Goal: Task Accomplishment & Management: Manage account settings

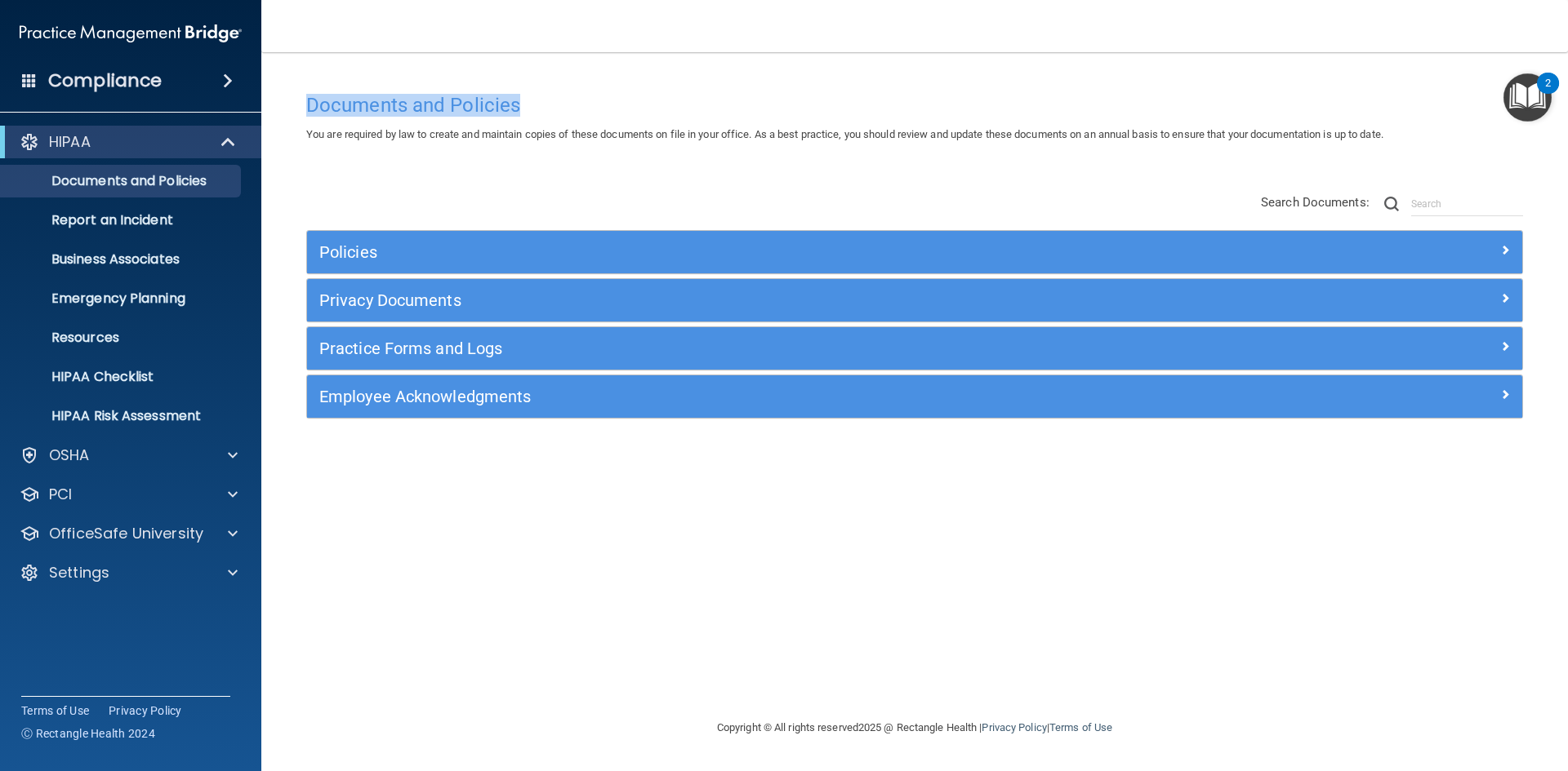
drag, startPoint x: 307, startPoint y: 107, endPoint x: 537, endPoint y: 116, distance: 230.2
click at [537, 116] on div "Documents and Policies" at bounding box center [914, 104] width 1242 height 40
click at [526, 107] on h4 "Documents and Policies" at bounding box center [914, 105] width 1217 height 21
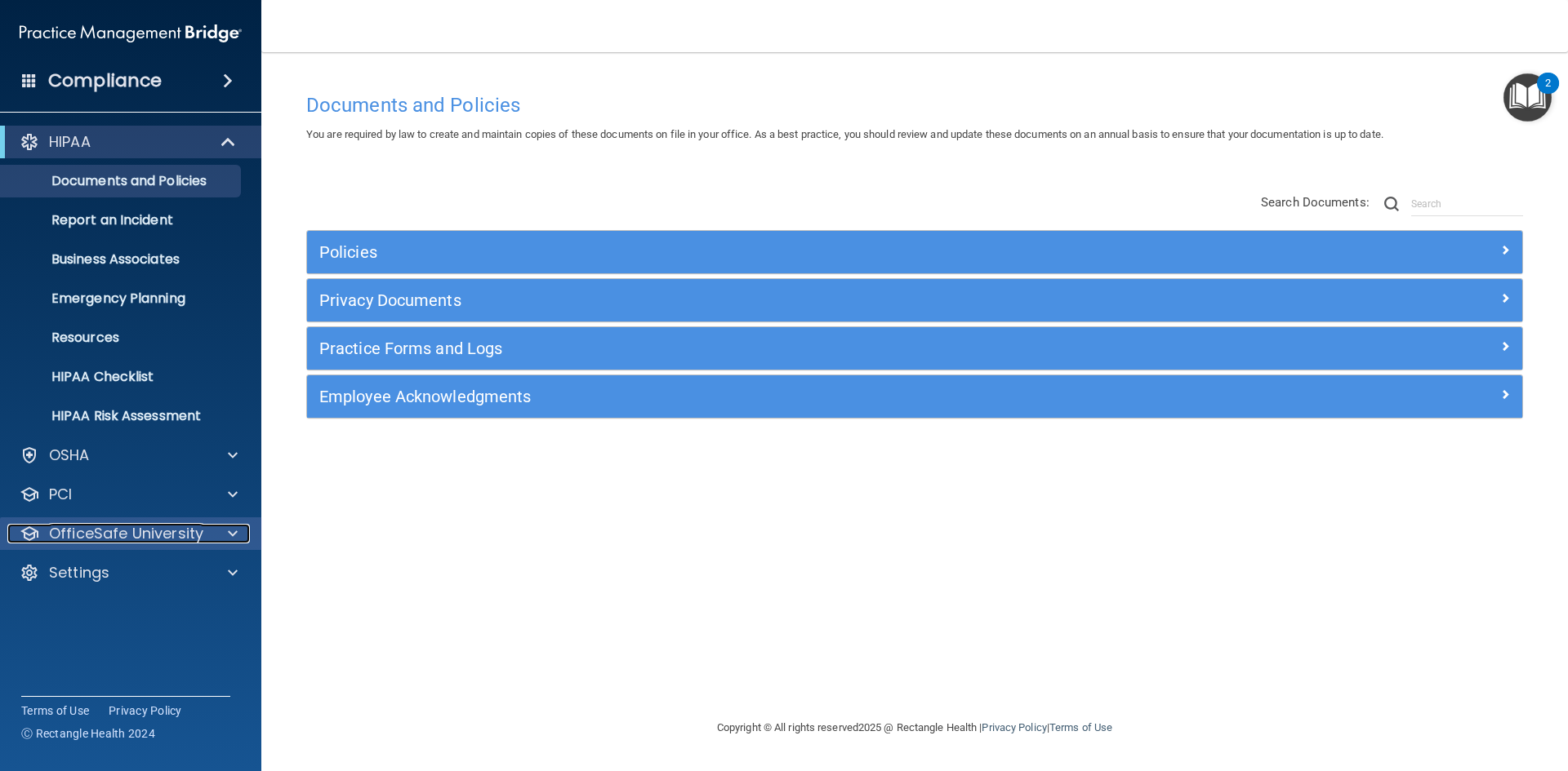
click at [211, 539] on div at bounding box center [230, 534] width 41 height 19
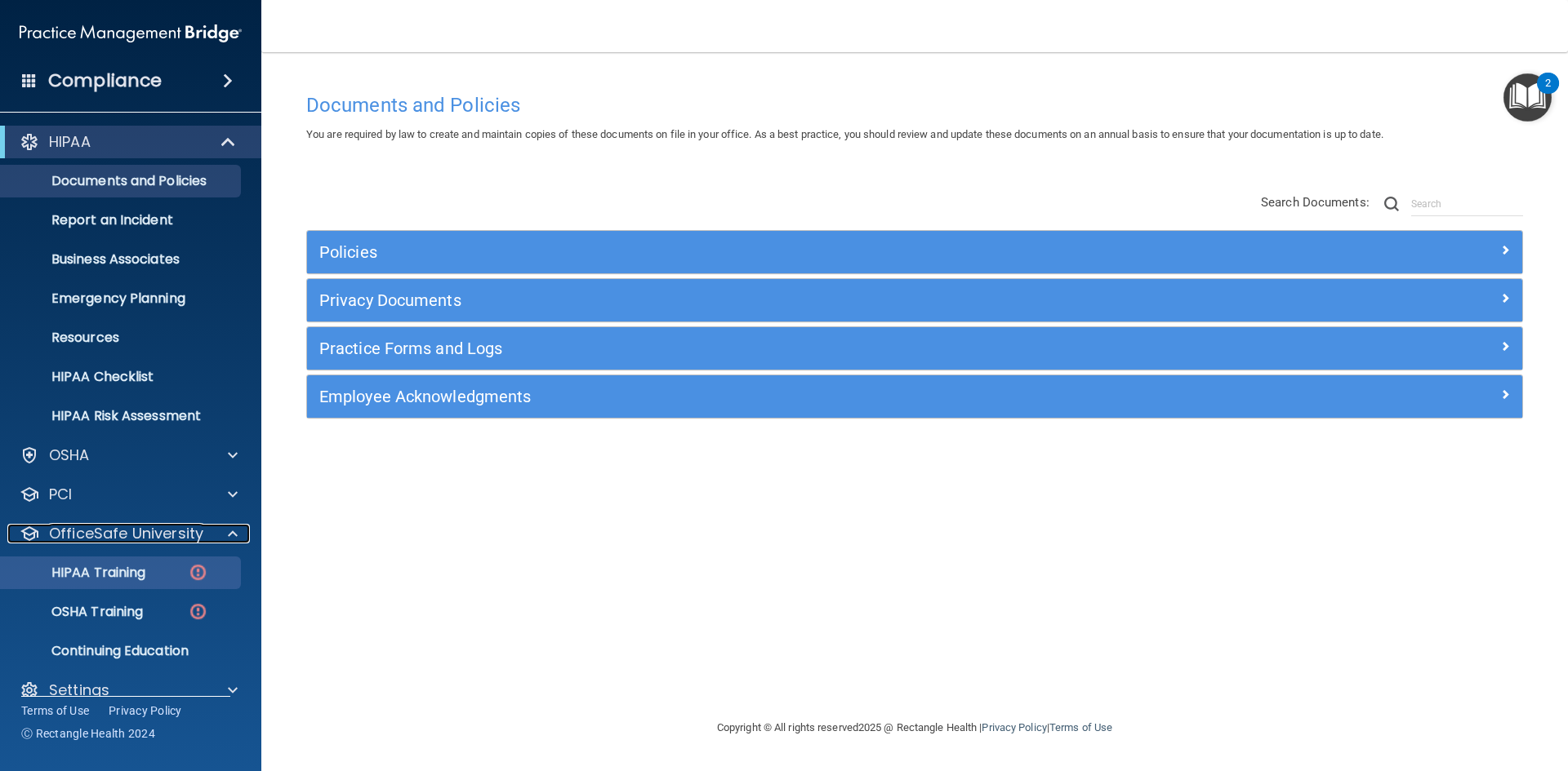
scroll to position [24, 0]
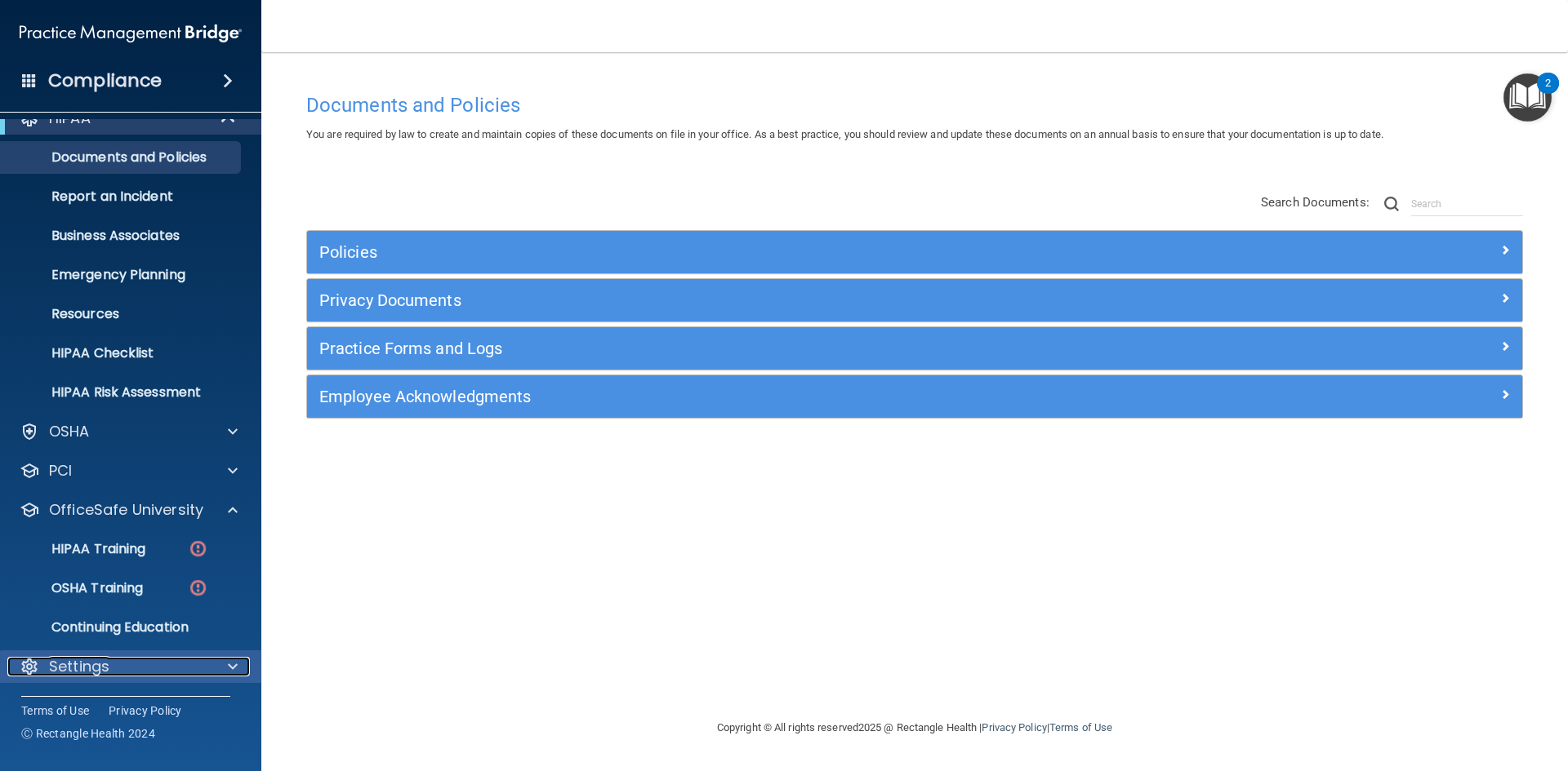
click at [126, 659] on div "Settings" at bounding box center [109, 667] width 203 height 19
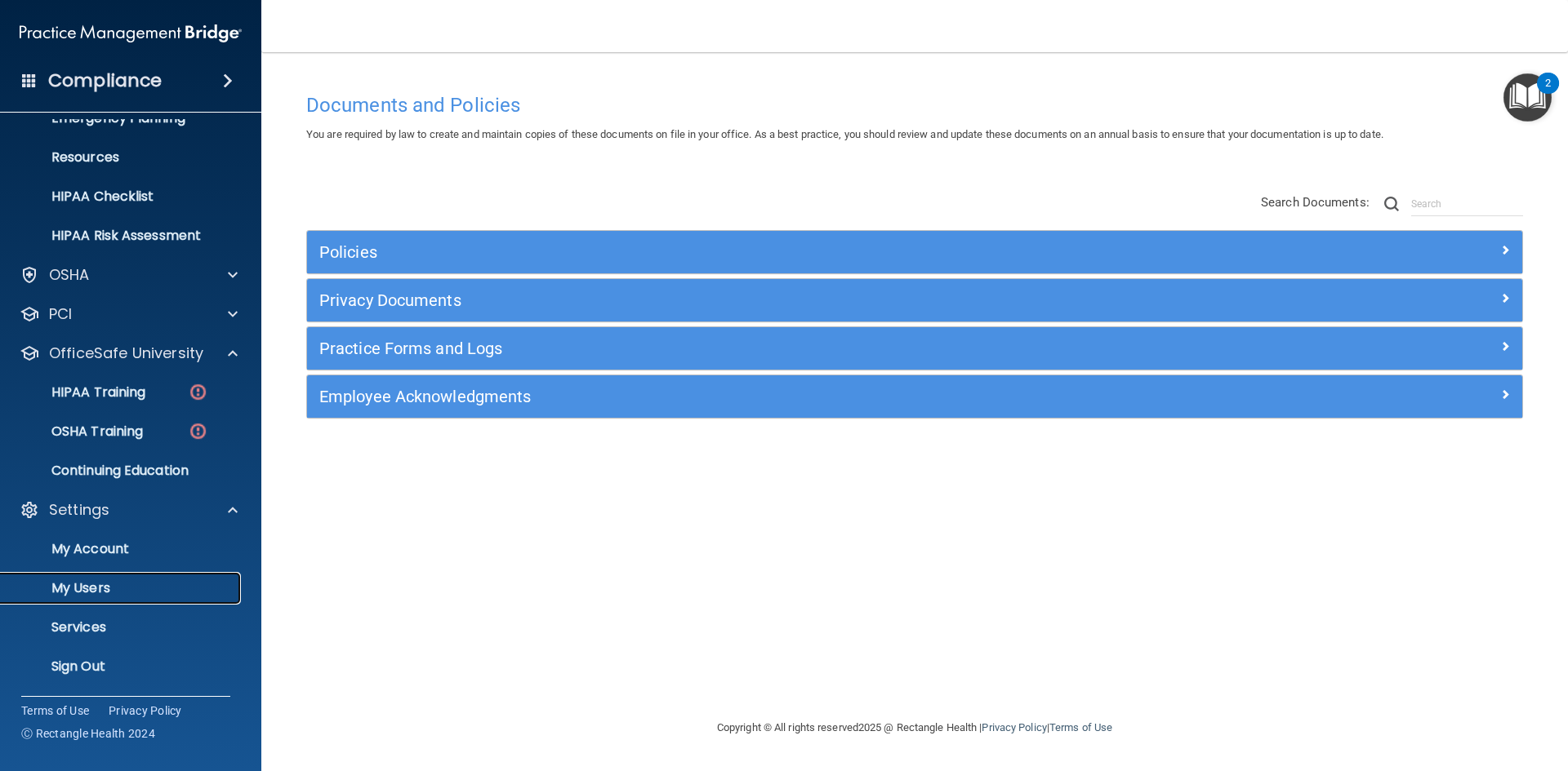
click at [97, 590] on p "My Users" at bounding box center [122, 588] width 223 height 16
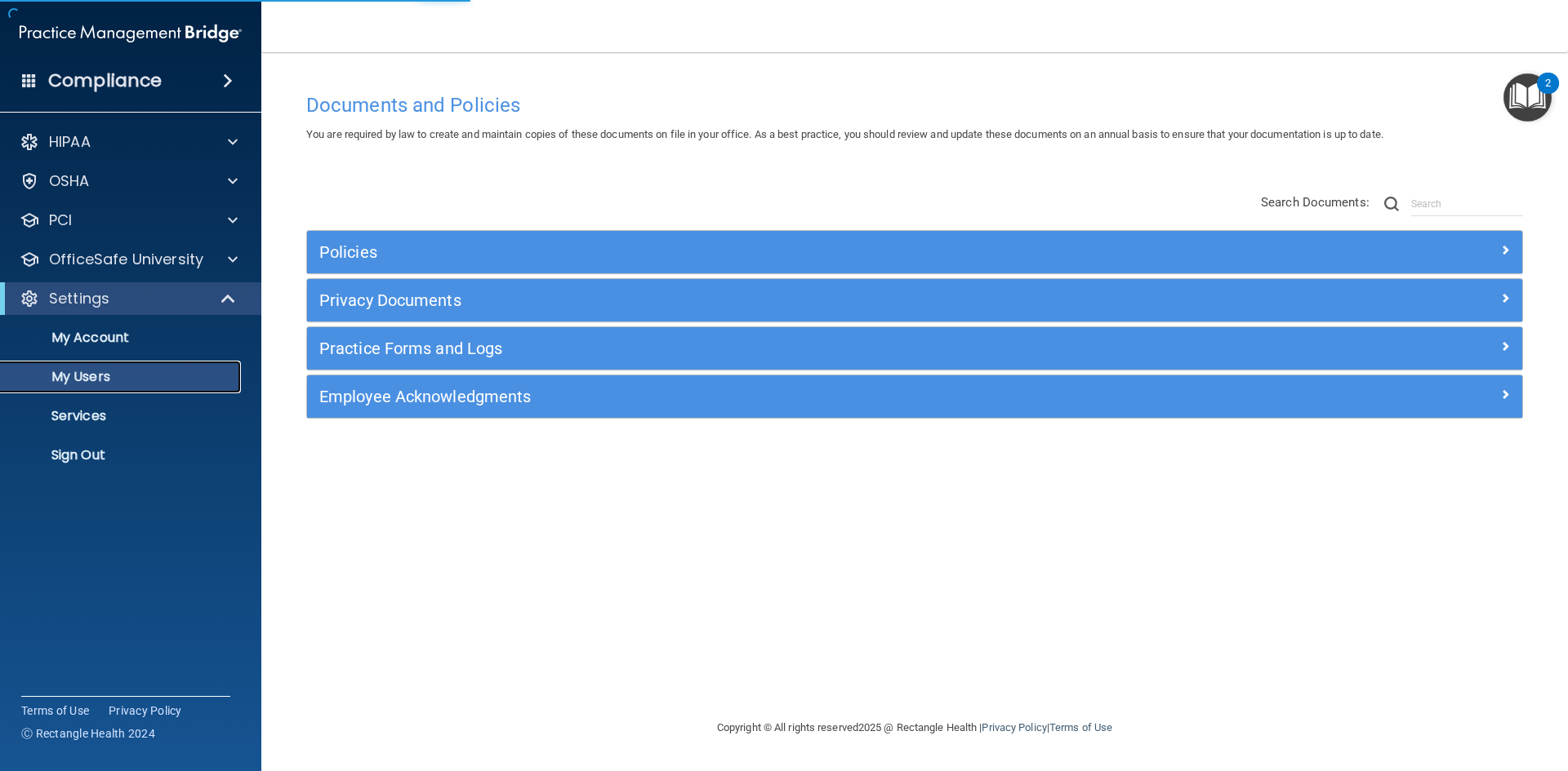
select select "20"
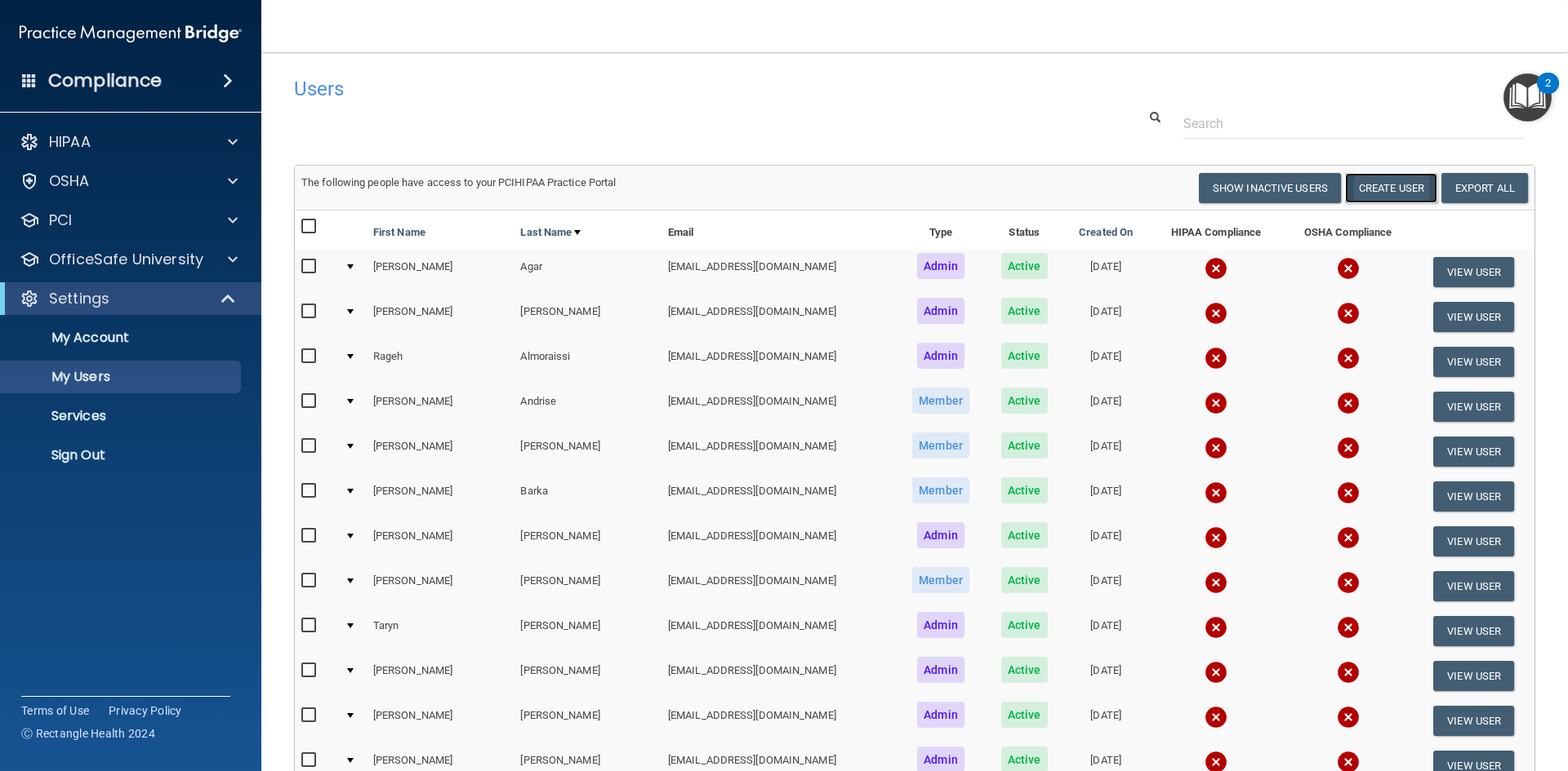
click at [1369, 188] on button "Create User" at bounding box center [1391, 187] width 93 height 30
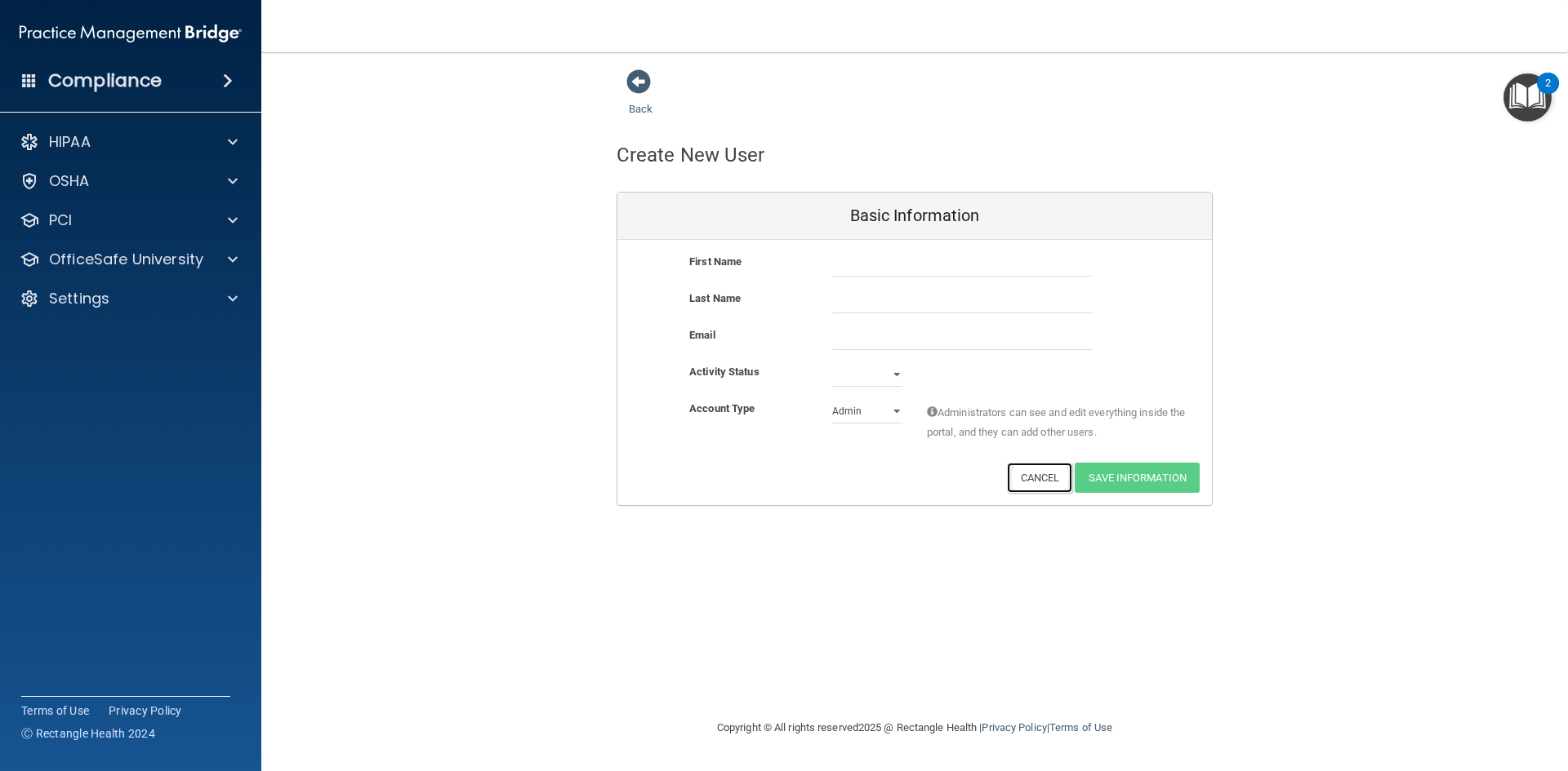
click at [1059, 483] on button "Cancel" at bounding box center [1040, 478] width 67 height 30
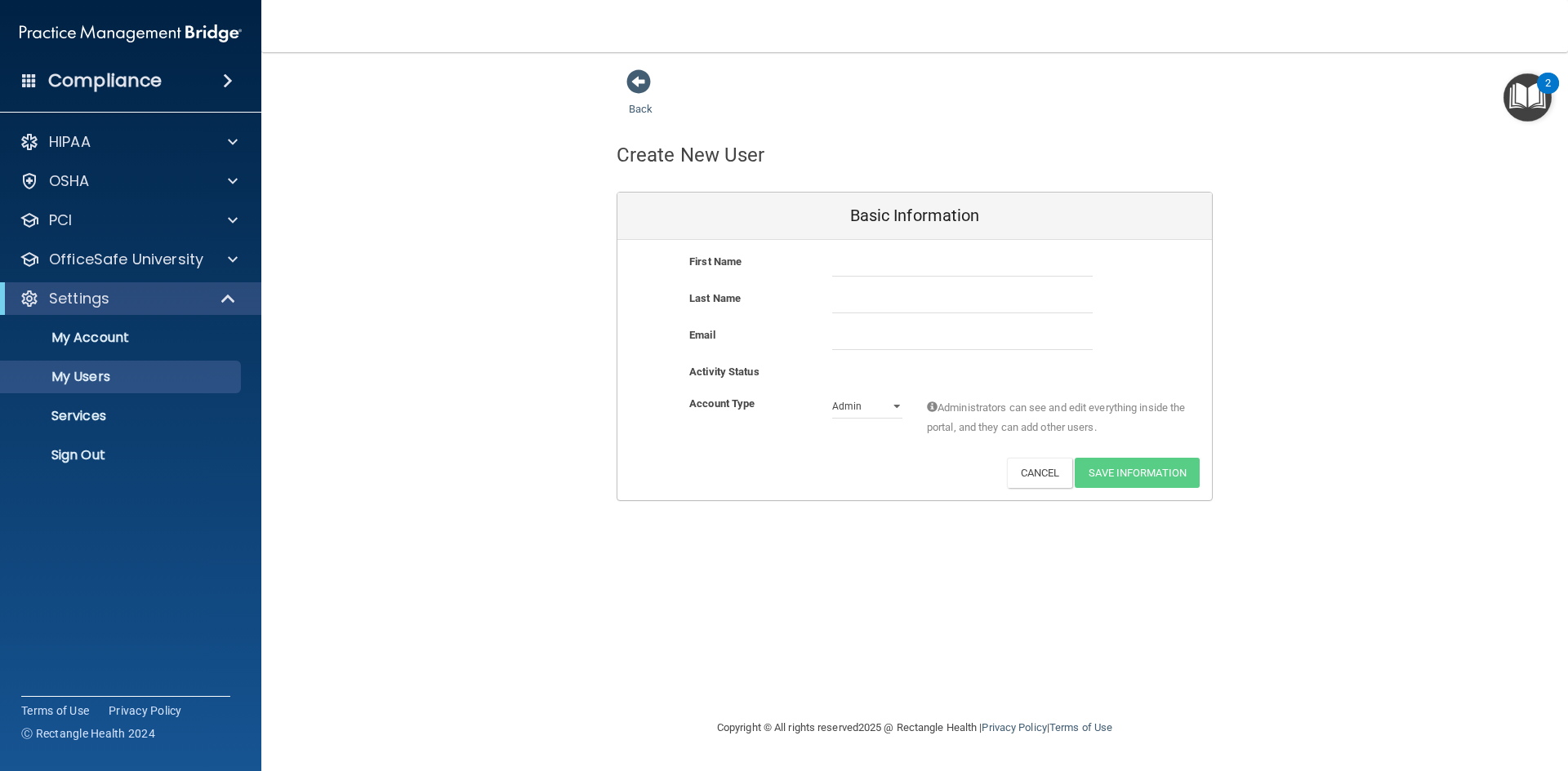
select select "20"
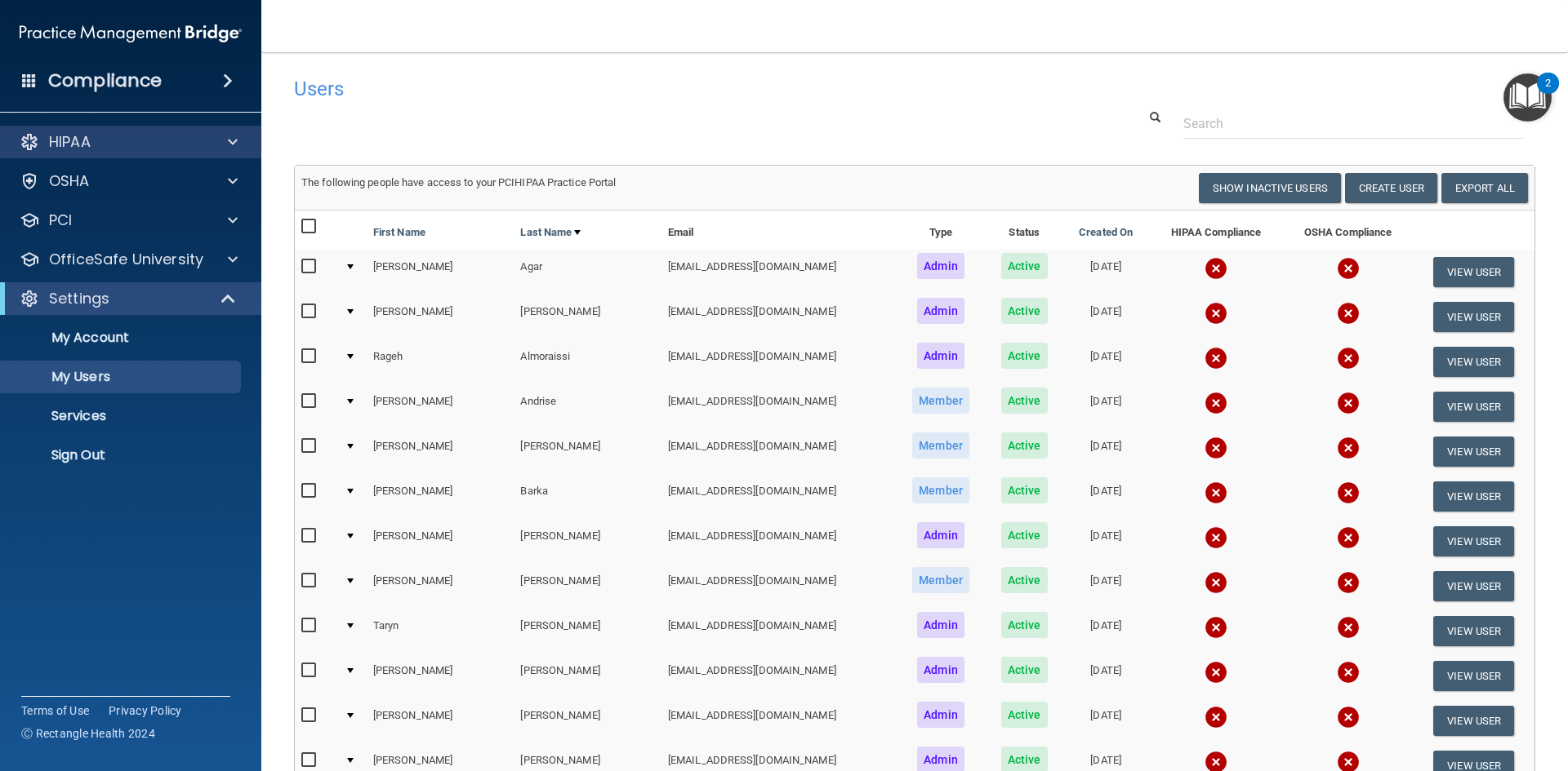
click at [226, 154] on div "HIPAA" at bounding box center [130, 142] width 262 height 33
click at [227, 142] on div at bounding box center [230, 142] width 41 height 19
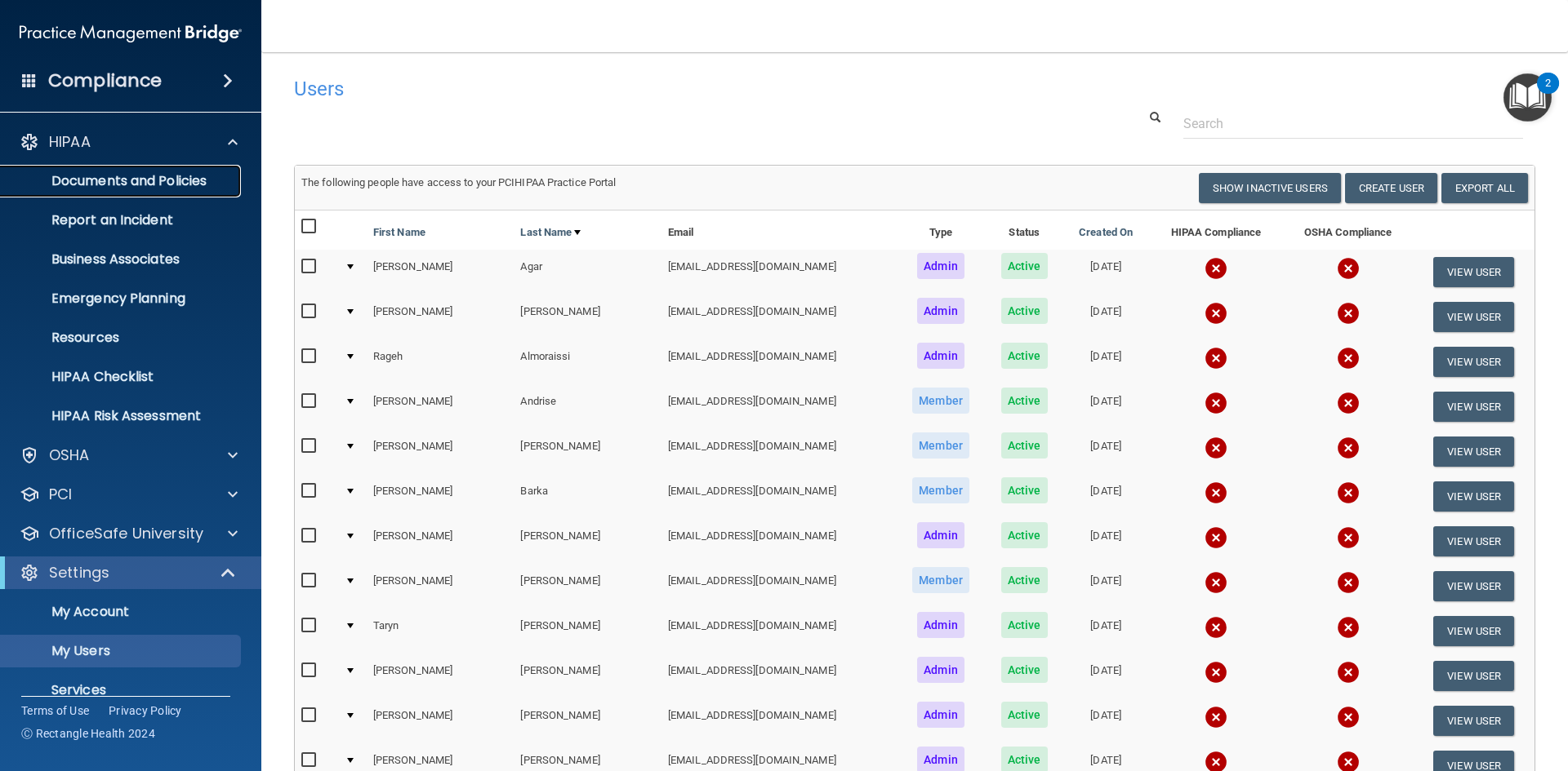
click at [170, 192] on link "Documents and Policies" at bounding box center [112, 181] width 257 height 33
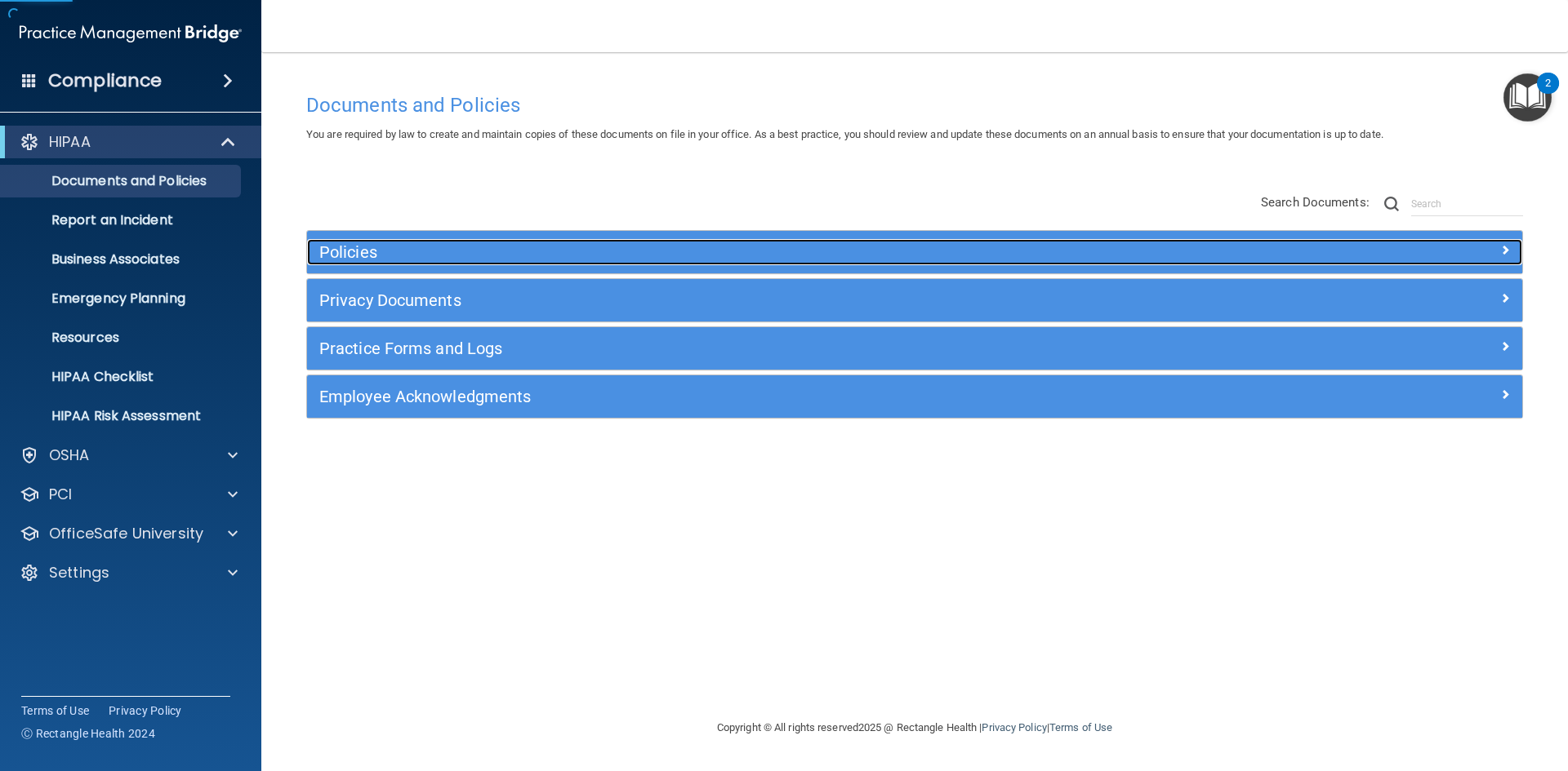
click at [514, 249] on h5 "Policies" at bounding box center [763, 252] width 886 height 18
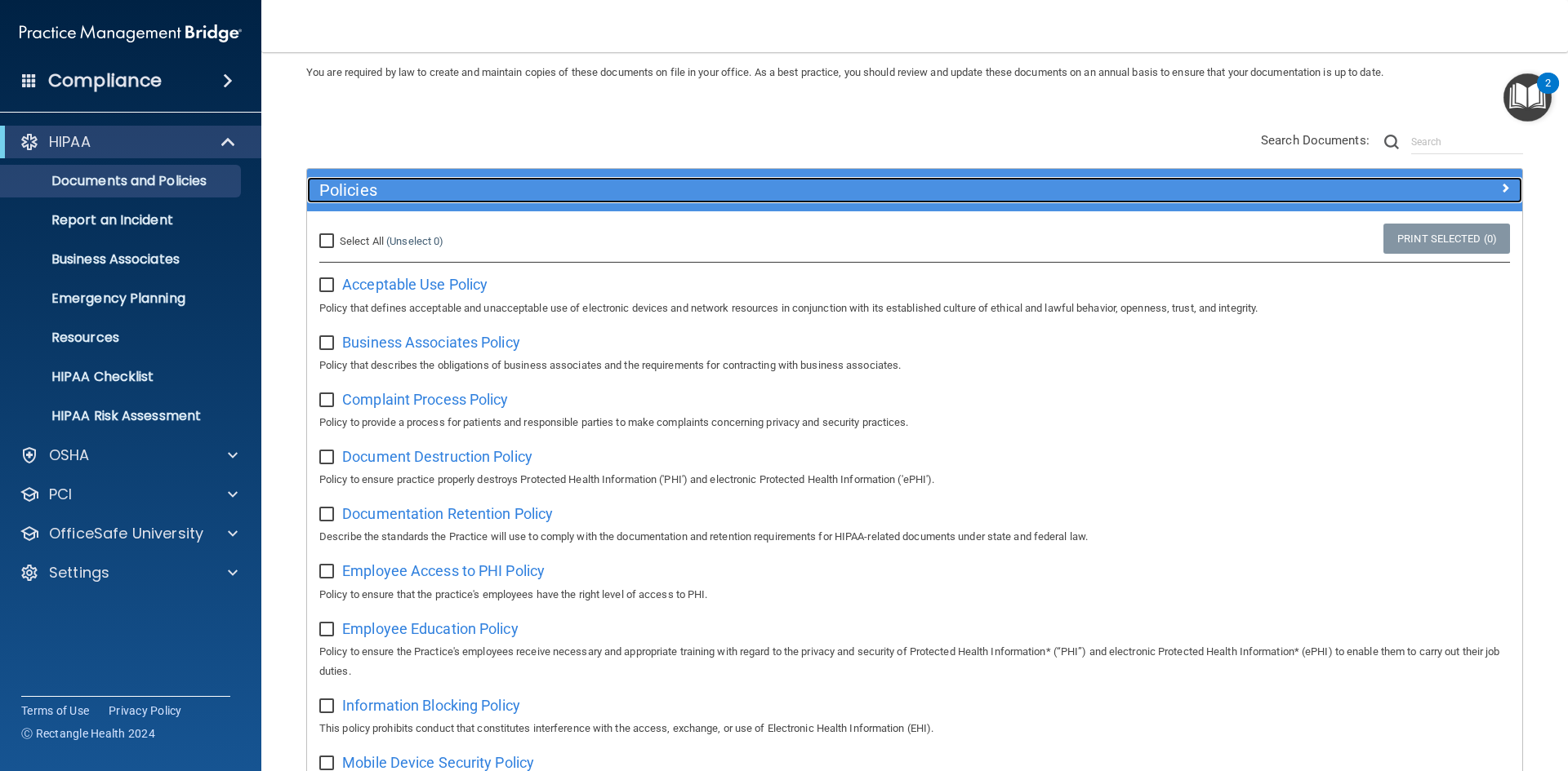
scroll to position [245, 0]
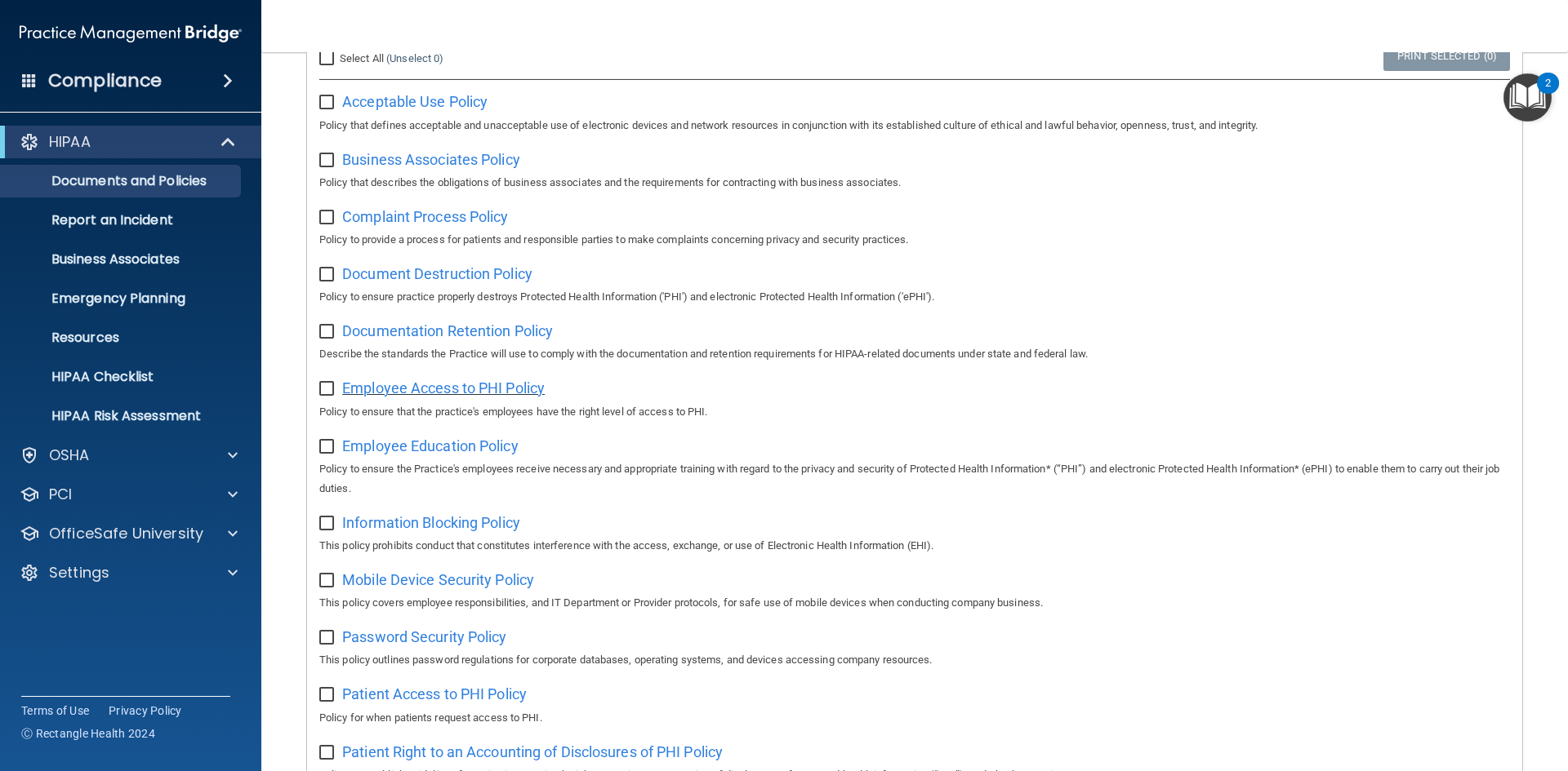
click at [449, 395] on span "Employee Access to PHI Policy" at bounding box center [443, 388] width 203 height 17
click at [83, 274] on link "Business Associates" at bounding box center [112, 260] width 257 height 33
